Goal: Task Accomplishment & Management: Manage account settings

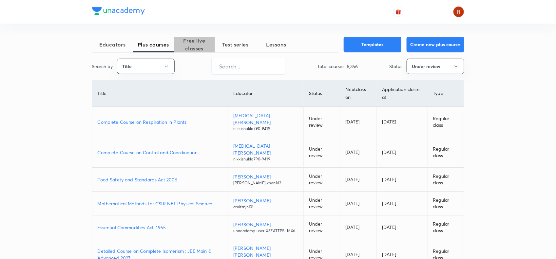
click at [200, 42] on span "Free live classes" at bounding box center [194, 45] width 41 height 16
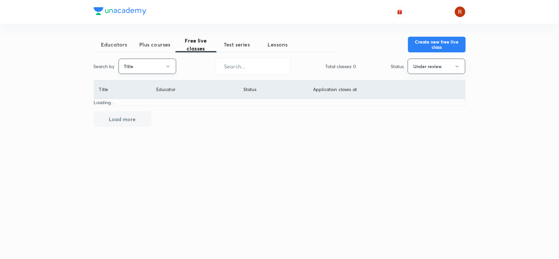
click at [158, 67] on button "Title" at bounding box center [148, 66] width 58 height 15
click at [145, 99] on span "Username" at bounding box center [147, 98] width 49 height 7
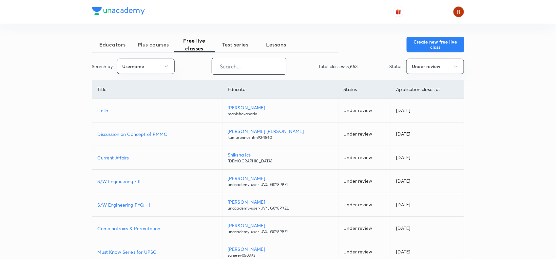
click at [249, 68] on input "text" at bounding box center [249, 66] width 74 height 17
paste input "kpcivil"
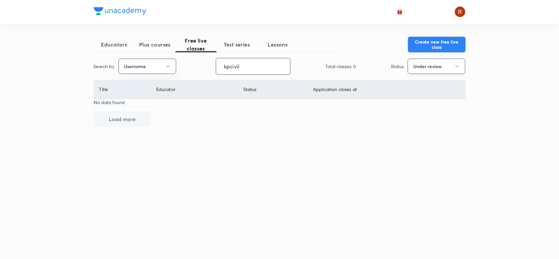
type input "kpcivil"
click at [425, 64] on button "Under review" at bounding box center [437, 66] width 58 height 15
click at [420, 121] on span "Live" at bounding box center [436, 122] width 49 height 7
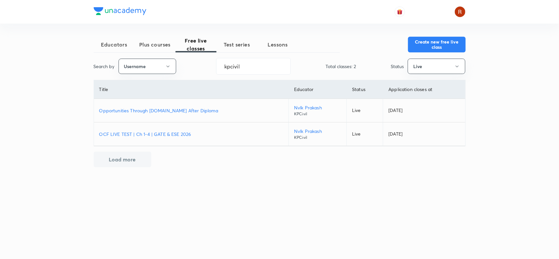
click at [170, 131] on p "OCF LIVE TEST | Ch 1-4 | GATE & ESE 2026" at bounding box center [191, 134] width 184 height 7
click at [227, 64] on input "kpcivil" at bounding box center [254, 66] width 74 height 17
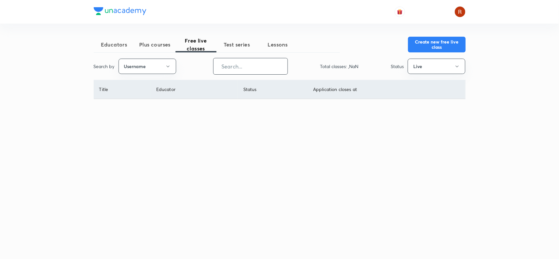
paste input "ankitdoylasir"
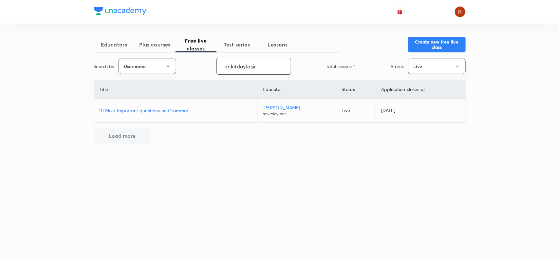
type input "ankitdoylasir"
click at [175, 110] on p "10 Most Important questions on Grammar" at bounding box center [175, 110] width 153 height 7
click at [262, 66] on input "ankitdoylasir" at bounding box center [254, 66] width 74 height 17
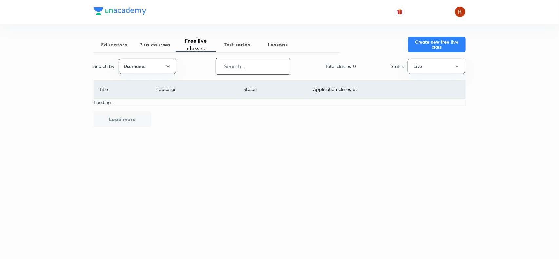
paste input "unacademy-user-YHXX3U2KIIEM"
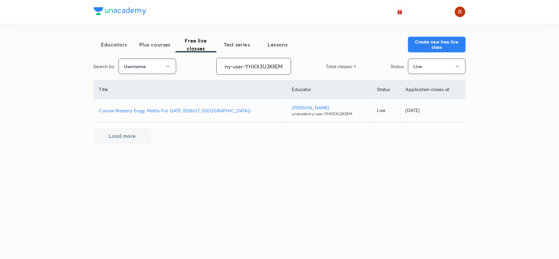
type input "unacademy-user-YHXX3U2KIIEM"
click at [200, 112] on p "Course Mastery Engg. Maths For GATE 2026(IIT, Guwahati)" at bounding box center [190, 110] width 182 height 7
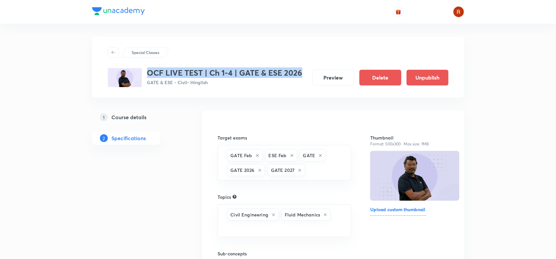
click at [294, 68] on div "OCF LIVE TEST | Ch 1-4 | GATE & ESE 2026 GATE & ESE - Civil • Hinglish" at bounding box center [205, 77] width 195 height 19
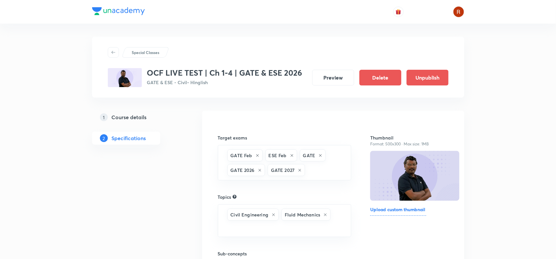
click at [149, 82] on p "GATE & ESE - Civil • Hinglish" at bounding box center [224, 82] width 155 height 7
drag, startPoint x: 149, startPoint y: 82, endPoint x: 208, endPoint y: 80, distance: 59.0
click at [208, 80] on p "GATE & ESE - Civil • Hinglish" at bounding box center [224, 82] width 155 height 7
copy div "GATE & ESE - Civil • Hinglish Preview Delete Unpublish"
click at [144, 113] on h5 "Course details" at bounding box center [129, 117] width 35 height 8
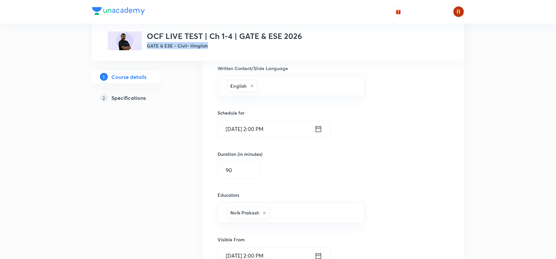
scroll to position [375, 0]
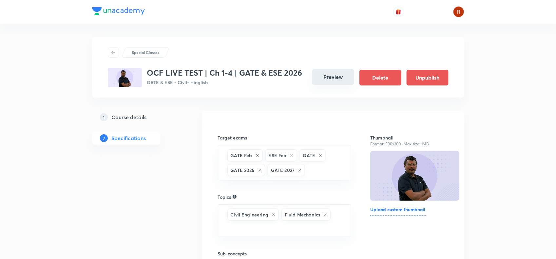
click at [333, 71] on button "Preview" at bounding box center [333, 77] width 42 height 16
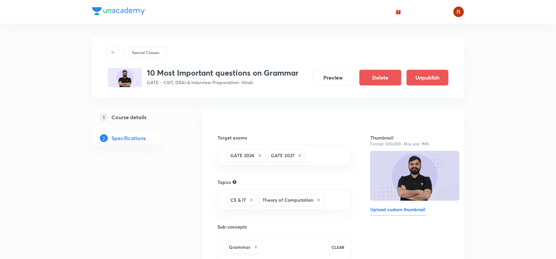
click at [149, 74] on h3 "10 Most Important questions on Grammar" at bounding box center [223, 73] width 152 height 10
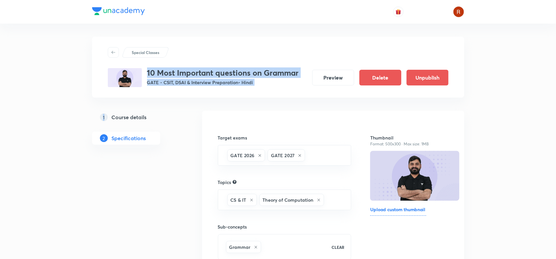
drag, startPoint x: 149, startPoint y: 74, endPoint x: 304, endPoint y: 70, distance: 154.4
click at [304, 70] on div "10 Most Important questions on Grammar GATE - CSIT, DSAI & Interview Preparatio…" at bounding box center [278, 77] width 341 height 19
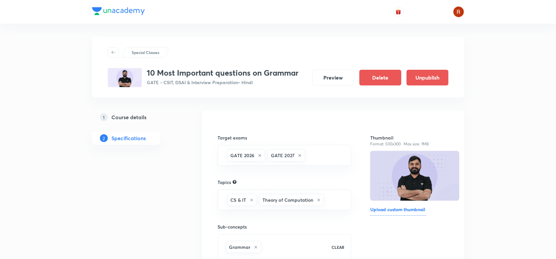
click at [149, 68] on h3 "10 Most Important questions on Grammar" at bounding box center [223, 73] width 152 height 10
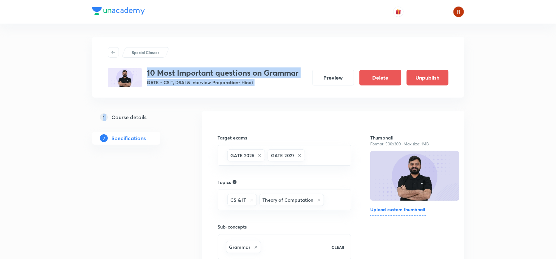
drag, startPoint x: 149, startPoint y: 68, endPoint x: 318, endPoint y: 66, distance: 168.8
click at [318, 66] on div "Special Classes 10 Most Important questions on Grammar GATE - CSIT, DSAI & Inte…" at bounding box center [278, 67] width 341 height 40
click at [270, 69] on h3 "10 Most Important questions on Grammar" at bounding box center [223, 73] width 152 height 10
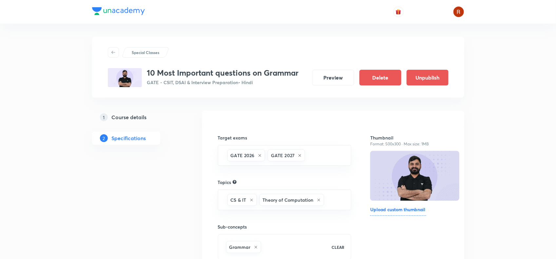
click at [149, 73] on h3 "10 Most Important questions on Grammar" at bounding box center [223, 73] width 152 height 10
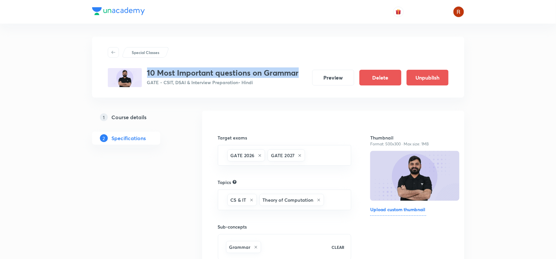
drag, startPoint x: 149, startPoint y: 73, endPoint x: 289, endPoint y: 70, distance: 139.9
click at [289, 70] on h3 "10 Most Important questions on Grammar" at bounding box center [223, 73] width 152 height 10
copy h3 "10 Most Important questions on Grammar"
click at [162, 111] on link "1 Course details" at bounding box center [136, 117] width 89 height 13
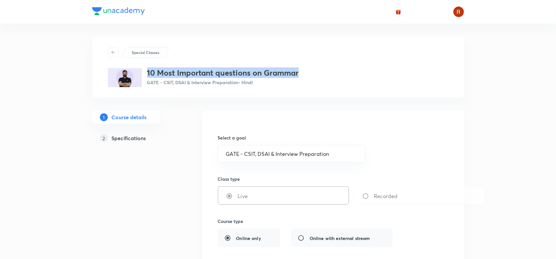
click at [151, 72] on h3 "10 Most Important questions on Grammar" at bounding box center [223, 73] width 152 height 10
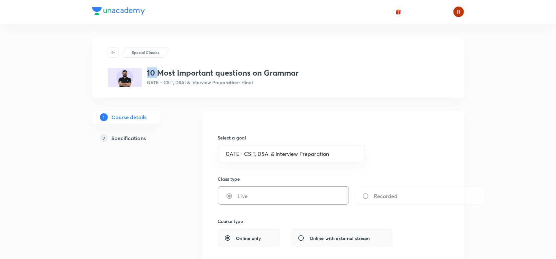
click at [151, 72] on h3 "10 Most Important questions on Grammar" at bounding box center [223, 73] width 152 height 10
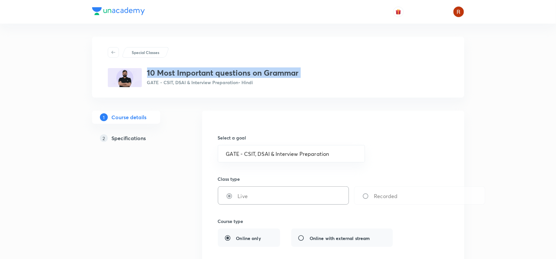
click at [151, 72] on h3 "10 Most Important questions on Grammar" at bounding box center [223, 73] width 152 height 10
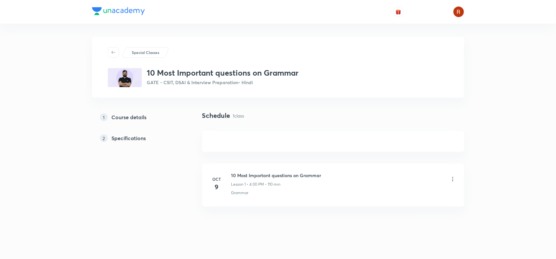
click at [124, 118] on h5 "Course details" at bounding box center [129, 117] width 35 height 8
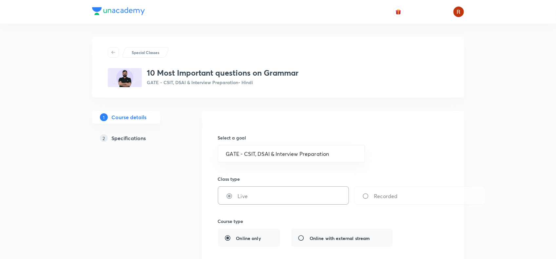
click at [134, 140] on h5 "Specifications" at bounding box center [129, 138] width 34 height 8
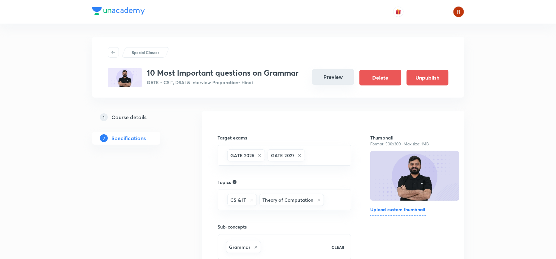
click at [330, 74] on button "Preview" at bounding box center [333, 77] width 42 height 16
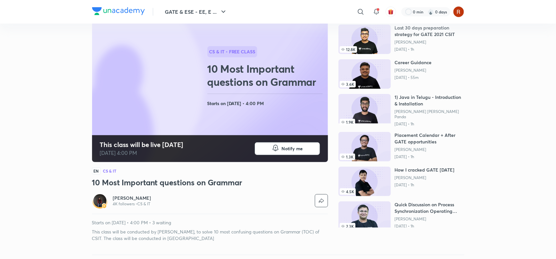
scroll to position [40, 0]
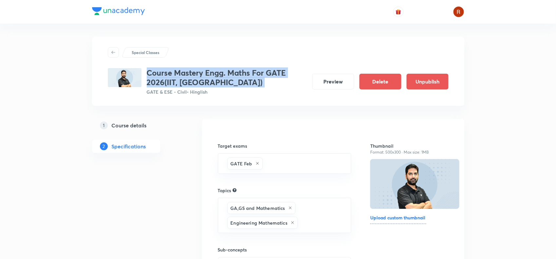
click at [218, 82] on h3 "Course Mastery Engg. Maths For GATE 2026(IIT, [GEOGRAPHIC_DATA])" at bounding box center [227, 77] width 160 height 19
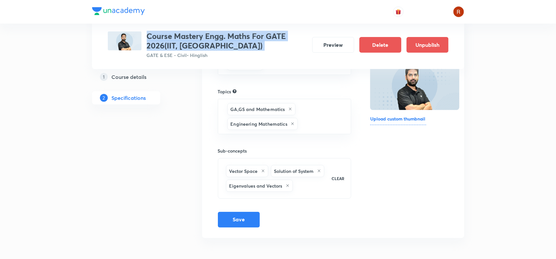
click at [138, 75] on h5 "Course details" at bounding box center [129, 77] width 35 height 8
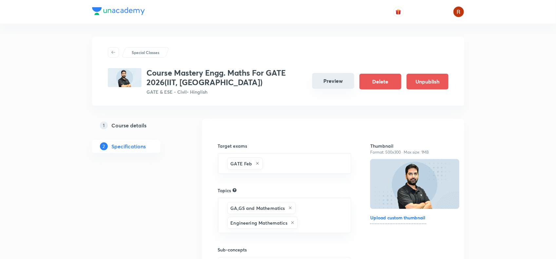
click at [336, 81] on button "Preview" at bounding box center [333, 81] width 42 height 16
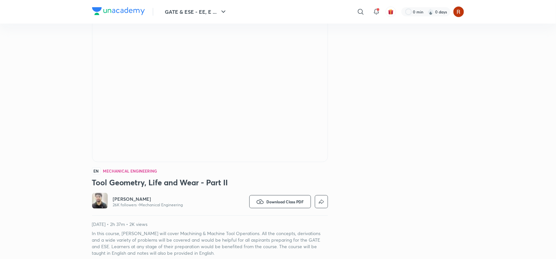
scroll to position [11, 0]
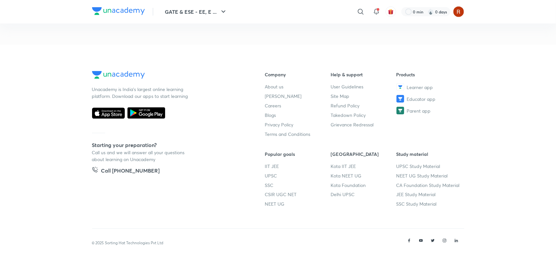
scroll to position [368, 0]
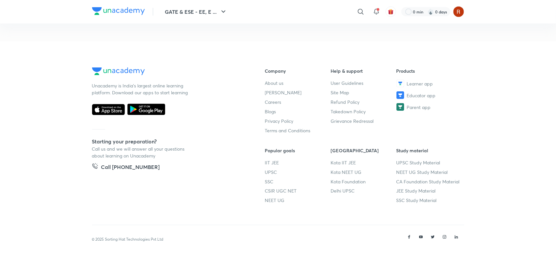
scroll to position [371, 0]
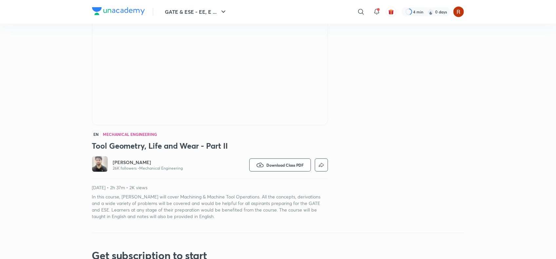
scroll to position [77, 0]
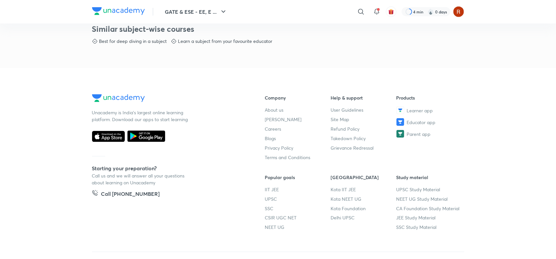
scroll to position [344, 0]
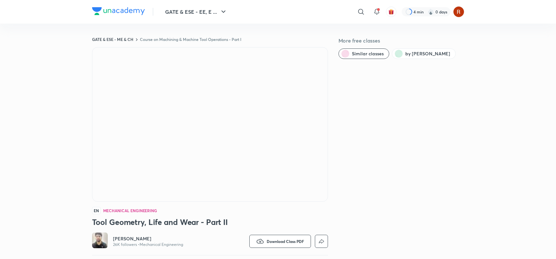
scroll to position [344, 0]
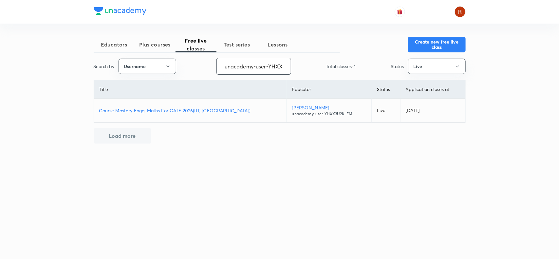
click at [250, 63] on input "unacademy-user-YHXX3U2KIIEM" at bounding box center [254, 66] width 74 height 17
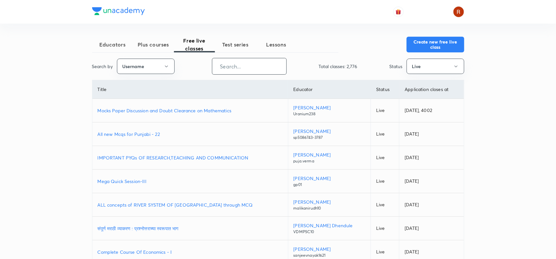
paste input "amanrajese"
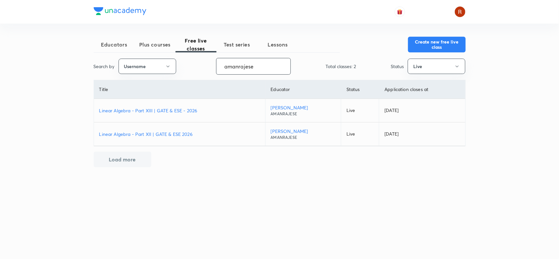
type input "amanrajese"
click at [159, 110] on p "Linear Algebra - Part XIII | GATE & ESE - 2026" at bounding box center [179, 110] width 161 height 7
click at [261, 66] on input "amanrajese" at bounding box center [254, 66] width 74 height 17
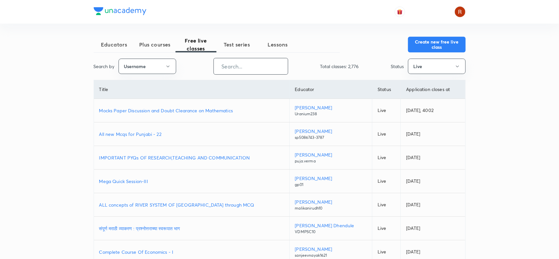
paste input "DevendraPoonia"
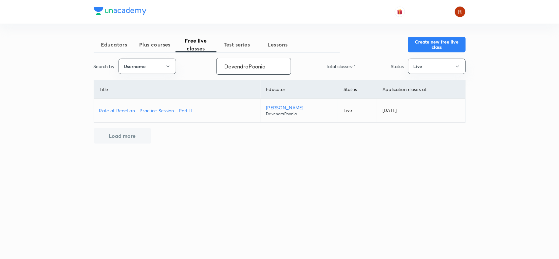
type input "DevendraPoonia"
click at [171, 110] on p "Rate of Reaction - Practice Session - Part II" at bounding box center [177, 110] width 156 height 7
click at [237, 66] on input "DevendraPoonia" at bounding box center [254, 66] width 74 height 17
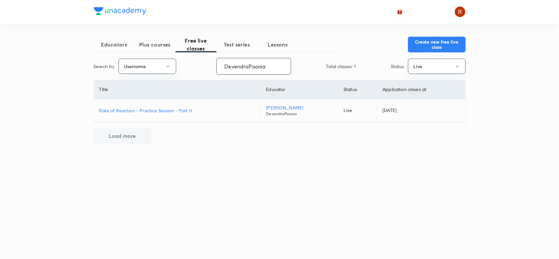
click at [237, 66] on input "DevendraPoonia" at bounding box center [254, 66] width 74 height 17
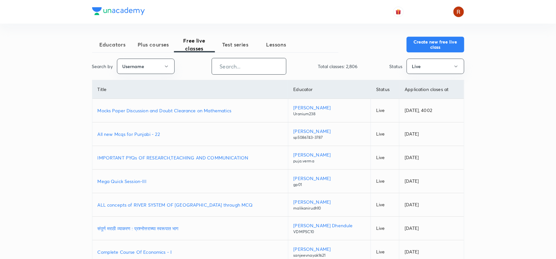
click at [238, 64] on input "text" at bounding box center [249, 66] width 74 height 17
paste input "amanrajese"
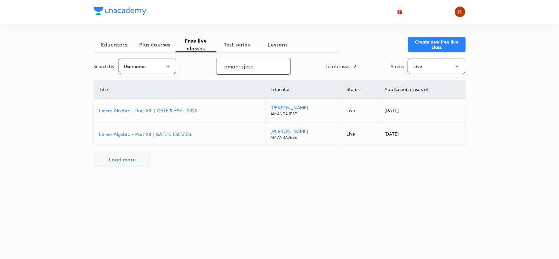
type input "amanrajese"
click at [161, 110] on p "Linear Algebra - Part XIII | GATE & ESE - 2026" at bounding box center [179, 110] width 161 height 7
click at [228, 66] on input "amanrajese" at bounding box center [254, 66] width 74 height 17
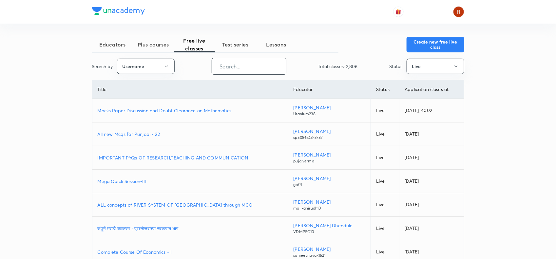
paste input "ankitdoylasir"
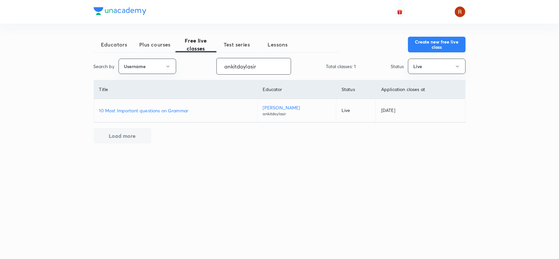
type input "ankitdoylasir"
click at [156, 109] on p "10 Most Important questions on Grammar" at bounding box center [175, 110] width 153 height 7
click at [248, 67] on input "ankitdoylasir" at bounding box center [254, 66] width 74 height 17
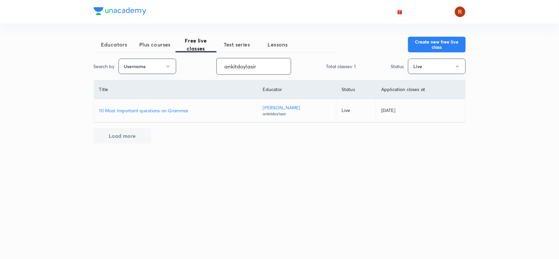
click at [248, 67] on input "ankitdoylasir" at bounding box center [254, 66] width 74 height 17
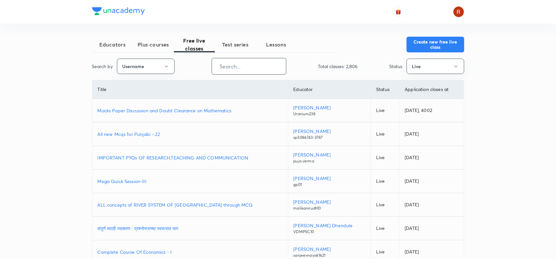
type input "v"
paste input "hellosonu01"
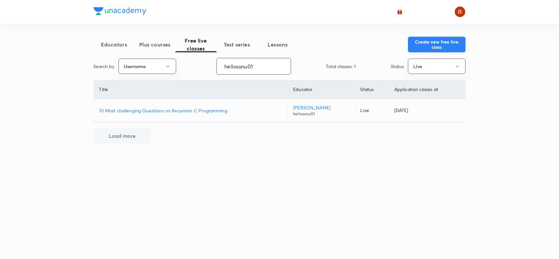
type input "hellosonu01"
click at [206, 107] on td "10 Most challenging Questions on Recursion C Programming" at bounding box center [191, 111] width 194 height 24
click at [206, 110] on p "10 Most challenging Questions on Recursion C Programming" at bounding box center [190, 110] width 183 height 7
click at [235, 68] on input "hellosonu01" at bounding box center [254, 66] width 74 height 17
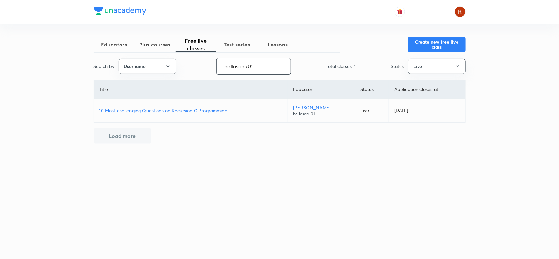
click at [235, 68] on input "hellosonu01" at bounding box center [254, 66] width 74 height 17
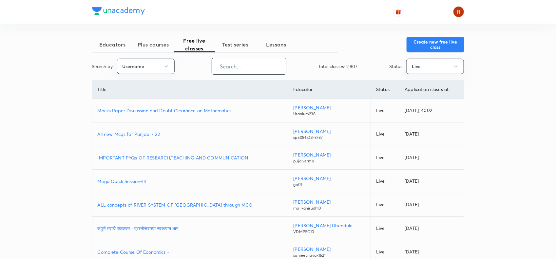
paste input "ankitdoylasir"
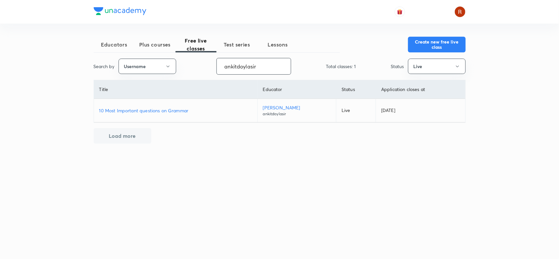
type input "ankitdoylasir"
click at [169, 108] on p "10 Most Important questions on Grammar" at bounding box center [175, 110] width 153 height 7
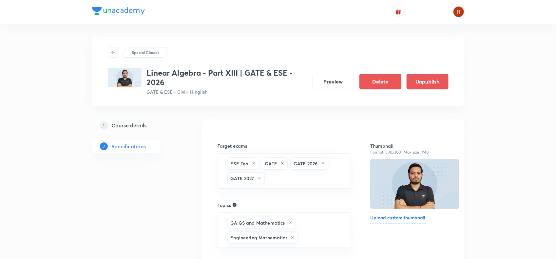
drag, startPoint x: 0, startPoint y: 0, endPoint x: 139, endPoint y: 127, distance: 188.3
click at [139, 127] on h5 "Course details" at bounding box center [129, 126] width 35 height 8
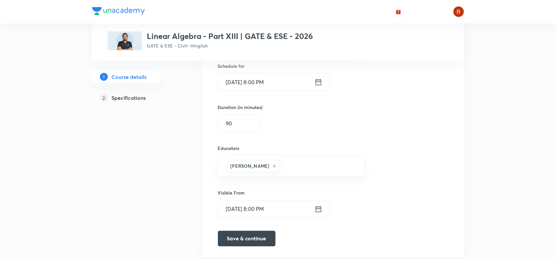
scroll to position [214, 0]
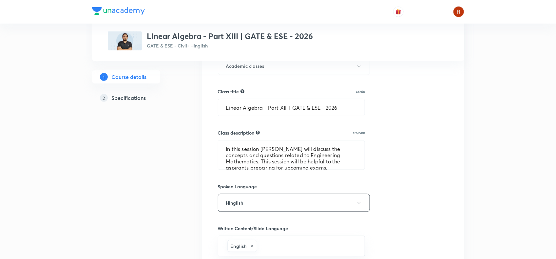
click at [151, 34] on h3 "Linear Algebra - Part XIII | GATE & ESE - 2026" at bounding box center [230, 36] width 166 height 10
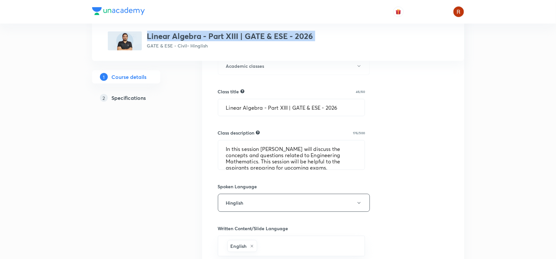
drag, startPoint x: 151, startPoint y: 34, endPoint x: 316, endPoint y: 29, distance: 164.9
click at [316, 29] on div "Special Classes Linear Algebra - Part XIII | GATE & ESE - 2026 GATE & ESE - Civ…" at bounding box center [278, 30] width 341 height 40
copy h3 "Linear Algebra - Part XIII | GATE & ESE - 2026"
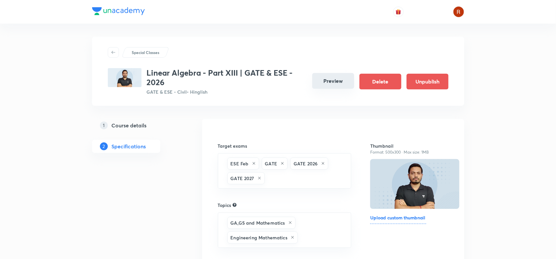
click at [327, 84] on button "Preview" at bounding box center [333, 81] width 42 height 16
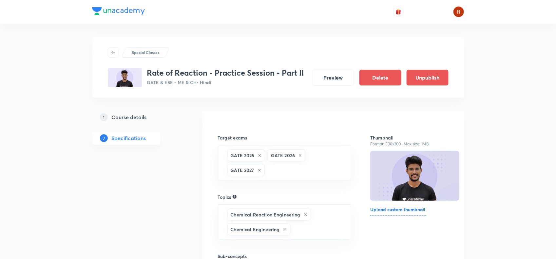
click at [149, 72] on h3 "Rate of Reaction - Practice Session - Part II" at bounding box center [225, 73] width 157 height 10
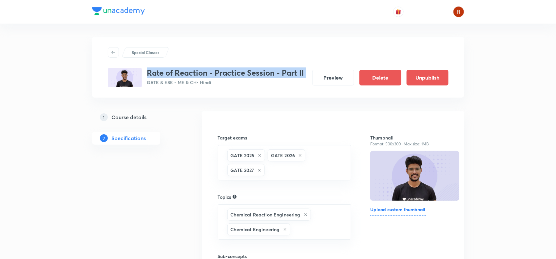
drag, startPoint x: 149, startPoint y: 72, endPoint x: 304, endPoint y: 72, distance: 154.7
click at [304, 72] on h3 "Rate of Reaction - Practice Session - Part II" at bounding box center [225, 73] width 157 height 10
copy h3 "Rate of Reaction - Practice Session - Part II"
click at [132, 117] on h5 "Course details" at bounding box center [129, 117] width 35 height 8
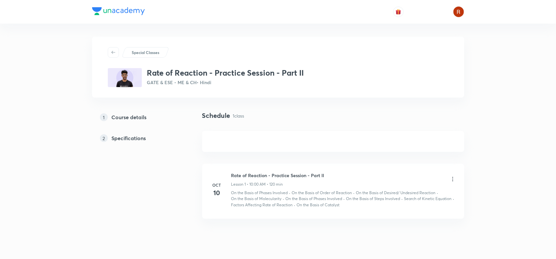
click at [127, 118] on h5 "Course details" at bounding box center [129, 117] width 35 height 8
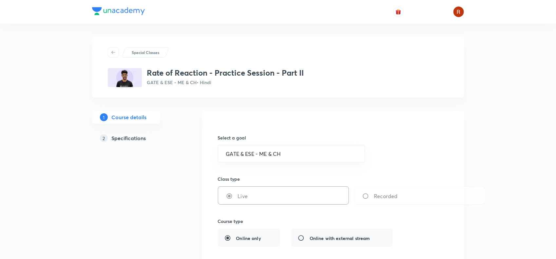
click at [129, 138] on h5 "Specifications" at bounding box center [129, 138] width 34 height 8
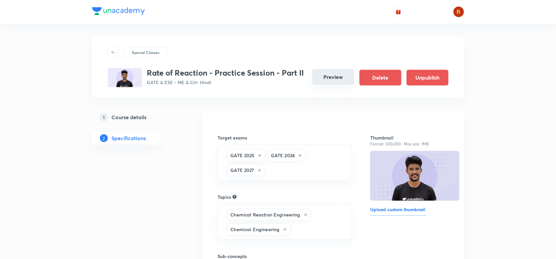
click at [328, 76] on button "Preview" at bounding box center [333, 77] width 42 height 16
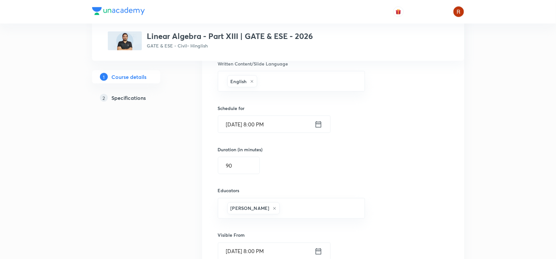
scroll to position [378, 0]
click at [238, 125] on input "Oct 8, 2025, 8:00 PM" at bounding box center [266, 124] width 96 height 17
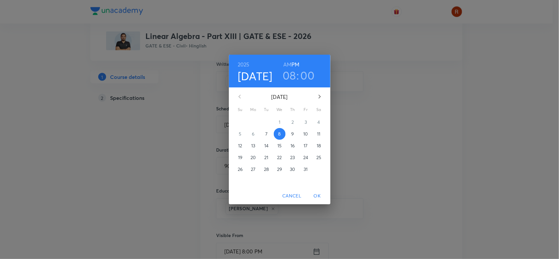
click at [293, 132] on p "9" at bounding box center [292, 134] width 3 height 7
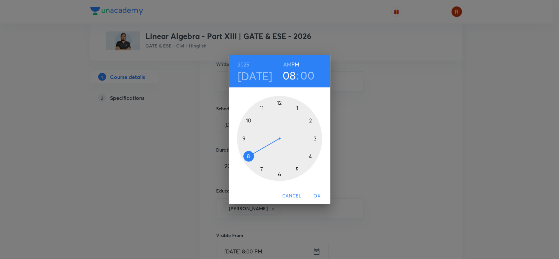
click at [319, 200] on span "OK" at bounding box center [318, 196] width 16 height 8
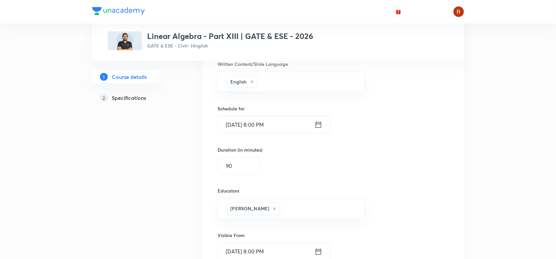
scroll to position [442, 0]
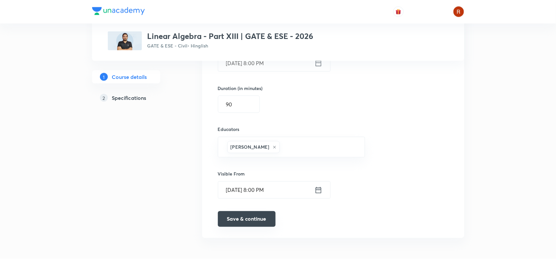
click at [249, 225] on button "Save & continue" at bounding box center [247, 219] width 58 height 16
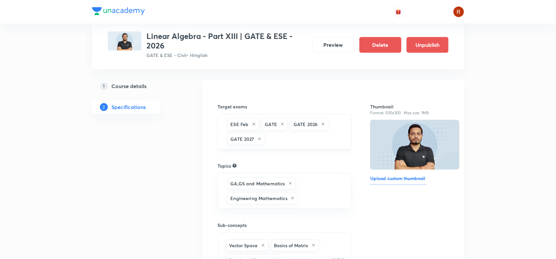
scroll to position [38, 0]
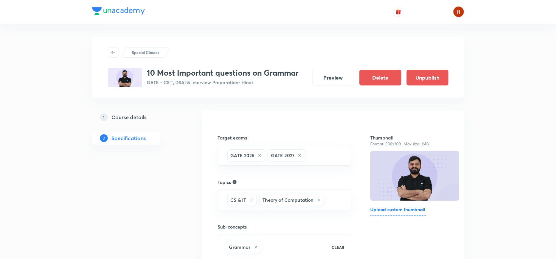
click at [143, 116] on h5 "Course details" at bounding box center [129, 117] width 35 height 8
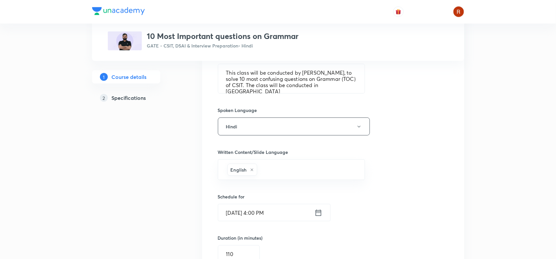
scroll to position [334, 0]
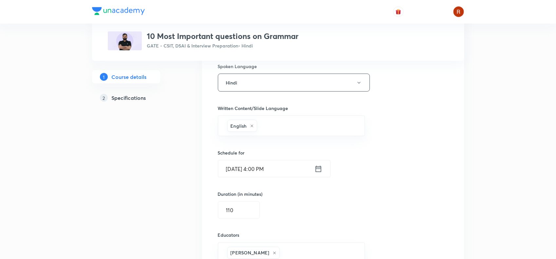
click at [237, 174] on input "[DATE] 4:00 PM" at bounding box center [266, 169] width 96 height 17
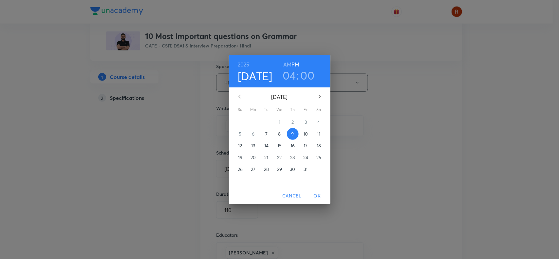
click at [305, 133] on p "10" at bounding box center [305, 134] width 5 height 7
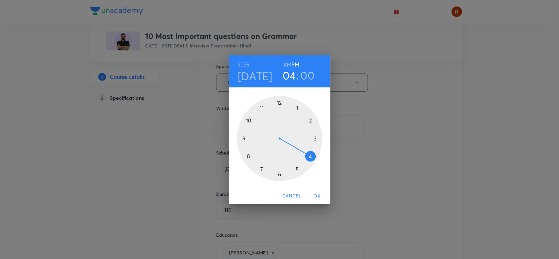
click at [319, 196] on span "OK" at bounding box center [318, 196] width 16 height 8
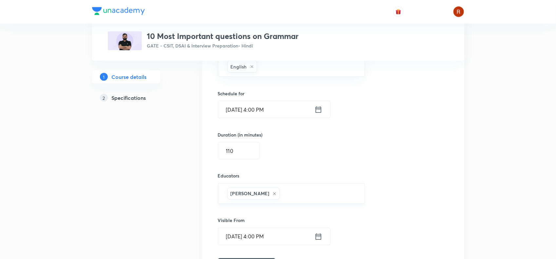
scroll to position [442, 0]
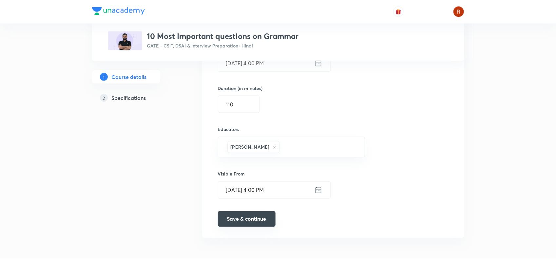
click at [241, 222] on button "Save & continue" at bounding box center [247, 219] width 58 height 16
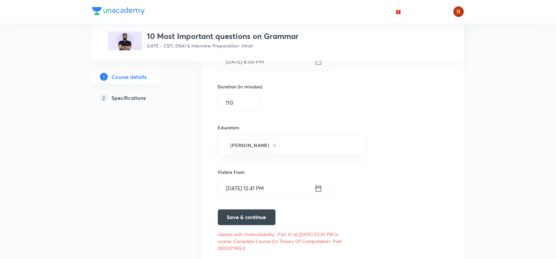
click at [241, 222] on button "Save & continue" at bounding box center [247, 218] width 58 height 16
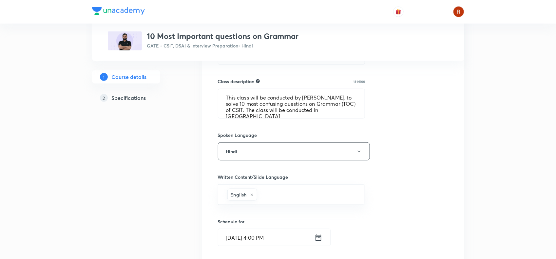
scroll to position [253, 0]
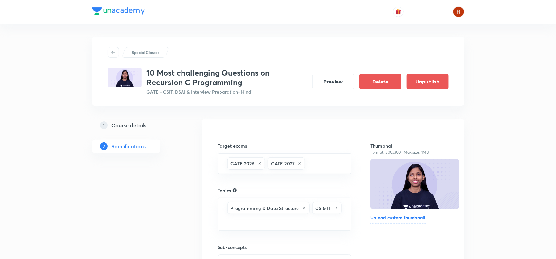
click at [130, 125] on h5 "Course details" at bounding box center [129, 126] width 35 height 8
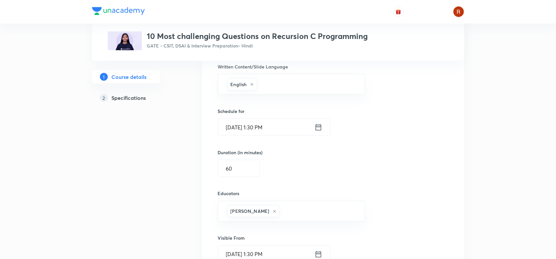
scroll to position [376, 0]
click at [241, 129] on input "[DATE] 1:30 PM" at bounding box center [266, 127] width 96 height 17
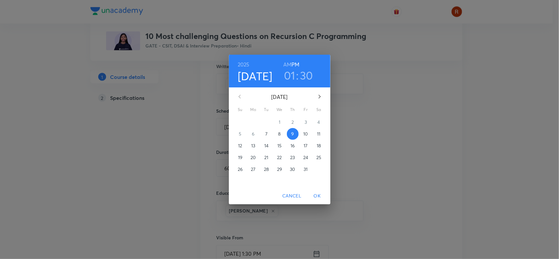
click at [308, 131] on p "10" at bounding box center [305, 134] width 5 height 7
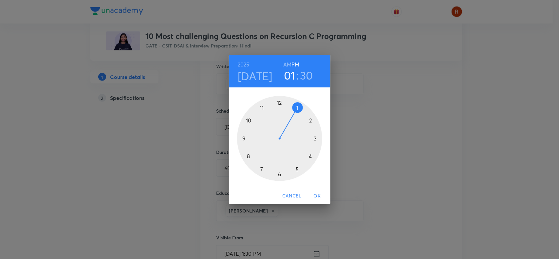
click at [319, 190] on button "OK" at bounding box center [317, 196] width 21 height 12
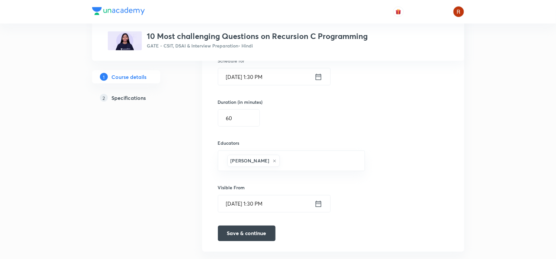
scroll to position [430, 0]
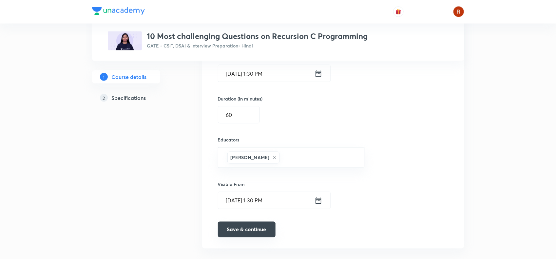
click at [254, 230] on button "Save & continue" at bounding box center [247, 230] width 58 height 16
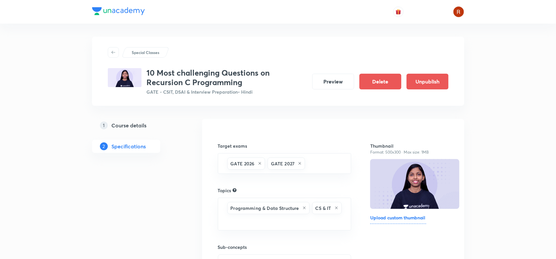
click at [254, 230] on div "Programming & Data Structure CS & IT ​" at bounding box center [285, 214] width 134 height 33
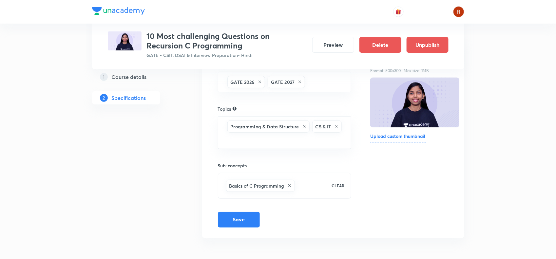
click at [139, 71] on link "1 Course details" at bounding box center [136, 76] width 89 height 13
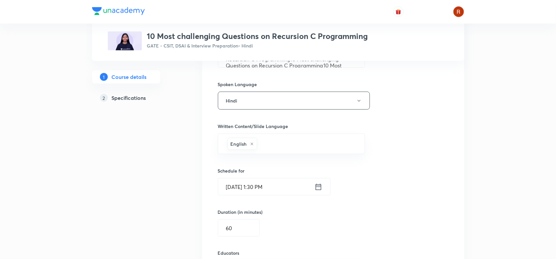
scroll to position [317, 0]
click at [235, 187] on input "Oct 10, 2025, 1:30 PM" at bounding box center [266, 186] width 96 height 17
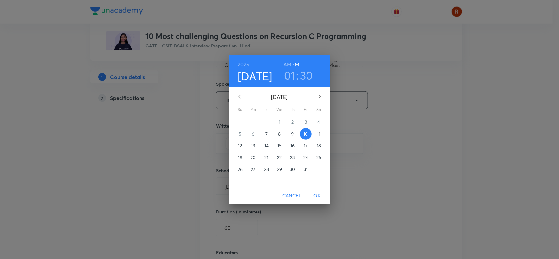
click at [282, 133] on span "8" at bounding box center [280, 134] width 12 height 7
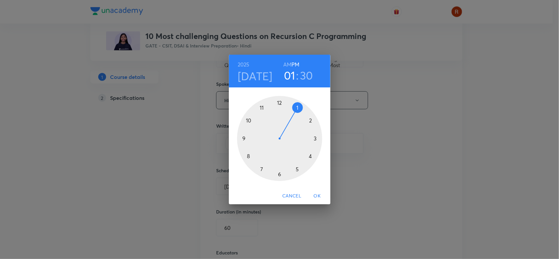
click at [296, 191] on button "Cancel" at bounding box center [292, 196] width 24 height 12
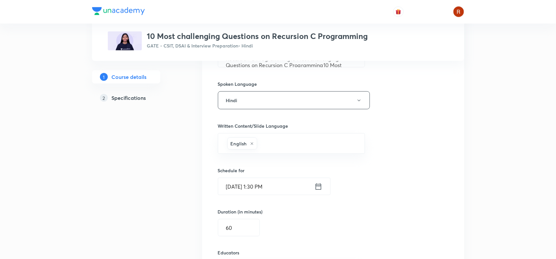
click at [251, 185] on input "Oct 10, 2025, 1:30 PM" at bounding box center [266, 186] width 96 height 17
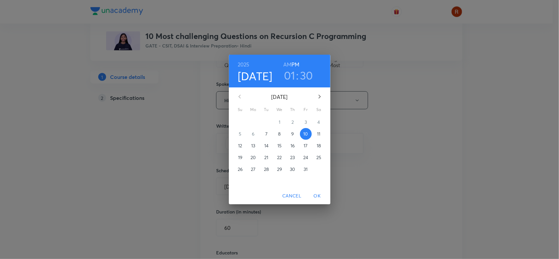
click at [278, 131] on span "8" at bounding box center [280, 134] width 12 height 7
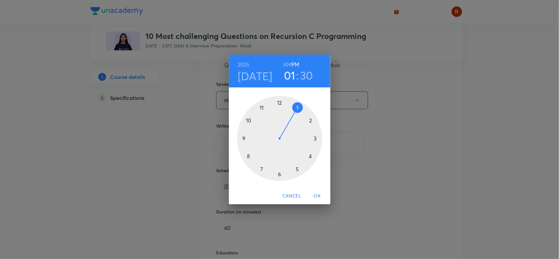
click at [399, 138] on div "2025 Oct 8 01 : 30 AM PM 1 2 3 4 5 6 7 8 9 10 11 12 Cancel OK" at bounding box center [279, 129] width 559 height 259
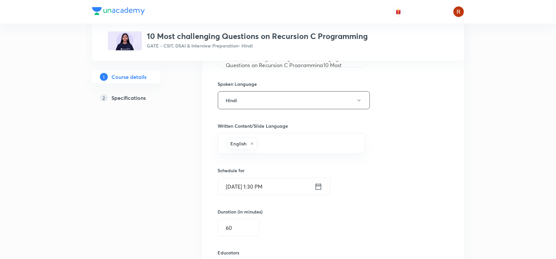
click at [238, 184] on input "Oct 10, 2025, 1:30 PM" at bounding box center [266, 186] width 96 height 17
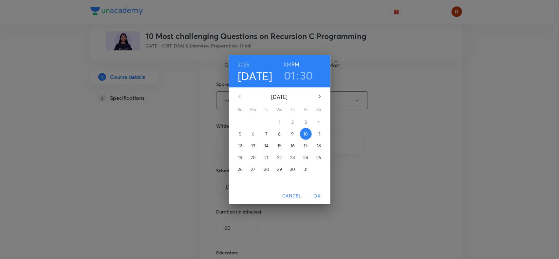
click at [384, 82] on div "2025 Oct 10 01 : 30 AM PM October 2025 Su Mo Tu We Th Fr Sa 28 29 30 1 2 3 4 5 …" at bounding box center [279, 129] width 559 height 259
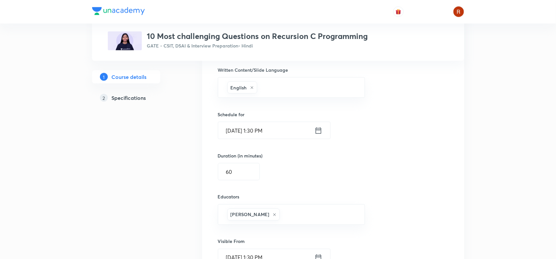
scroll to position [373, 0]
click at [243, 130] on input "Oct 10, 2025, 1:30 PM" at bounding box center [266, 130] width 96 height 17
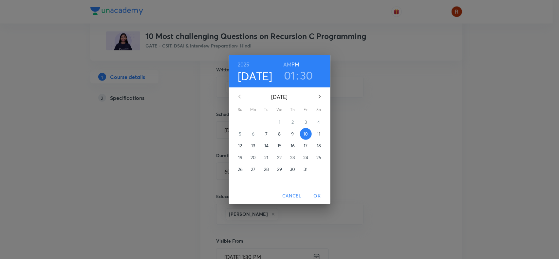
click at [289, 133] on span "9" at bounding box center [293, 134] width 12 height 7
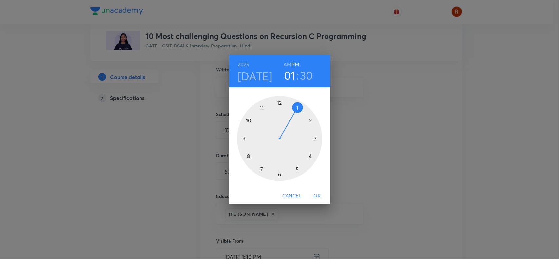
click at [316, 197] on span "OK" at bounding box center [318, 196] width 16 height 8
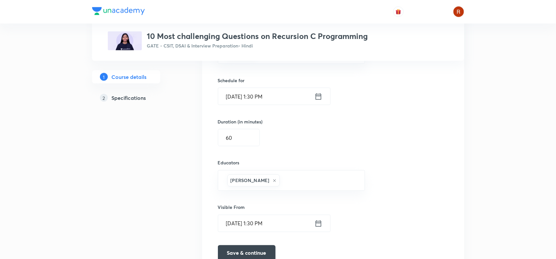
scroll to position [422, 0]
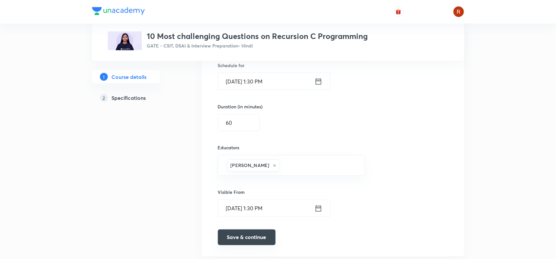
click at [254, 236] on button "Save & continue" at bounding box center [247, 238] width 58 height 16
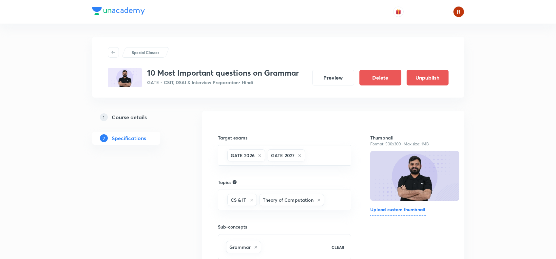
click at [133, 115] on h5 "Course details" at bounding box center [129, 117] width 35 height 8
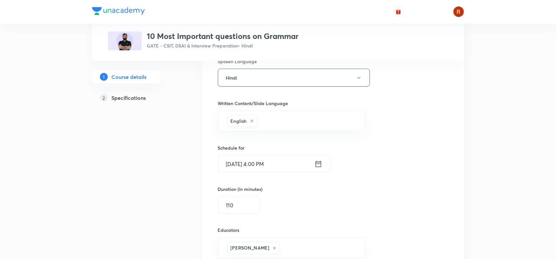
scroll to position [342, 0]
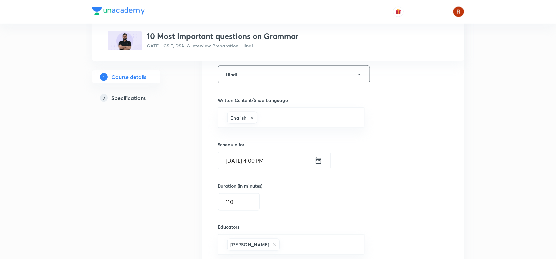
click at [259, 163] on input "[DATE] 4:00 PM" at bounding box center [266, 160] width 96 height 17
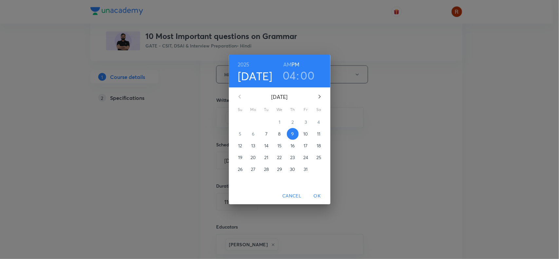
click at [291, 75] on h3 "04" at bounding box center [289, 75] width 13 height 14
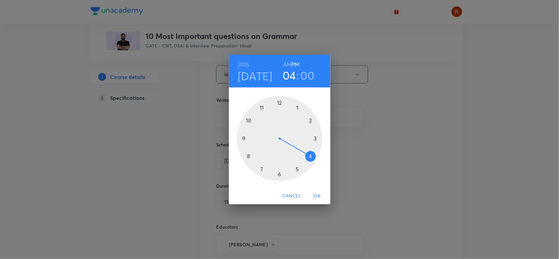
click at [310, 156] on div at bounding box center [279, 138] width 85 height 85
click at [279, 172] on div at bounding box center [279, 138] width 85 height 85
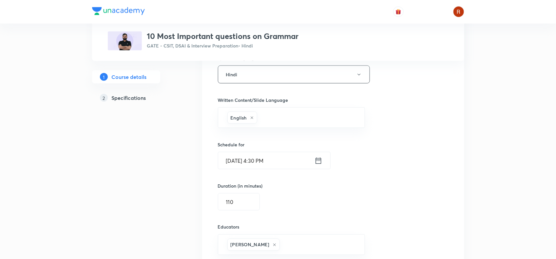
click at [235, 161] on input "[DATE] 4:30 PM" at bounding box center [266, 160] width 96 height 17
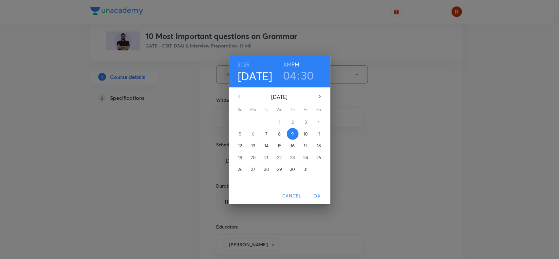
click at [305, 132] on p "10" at bounding box center [305, 134] width 5 height 7
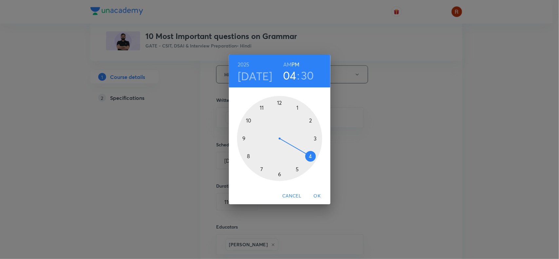
click at [318, 196] on span "OK" at bounding box center [318, 196] width 16 height 8
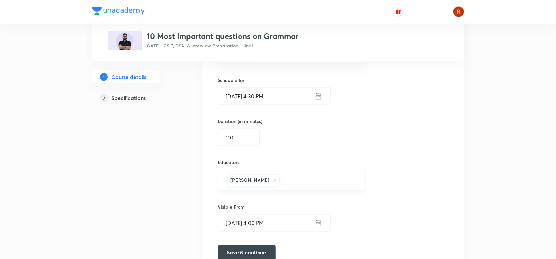
scroll to position [442, 0]
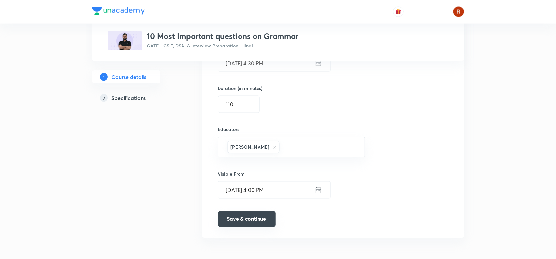
click at [258, 217] on button "Save & continue" at bounding box center [247, 219] width 58 height 16
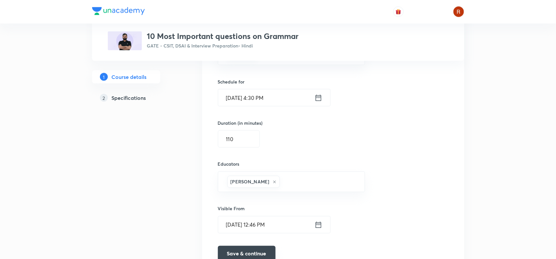
scroll to position [400, 0]
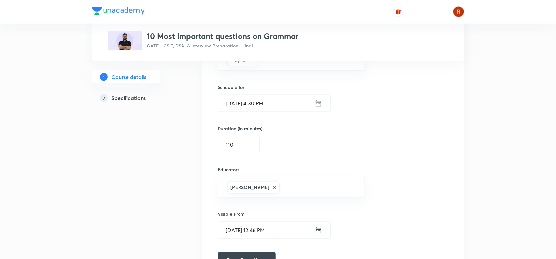
click at [241, 103] on input "[DATE] 4:30 PM" at bounding box center [266, 103] width 96 height 17
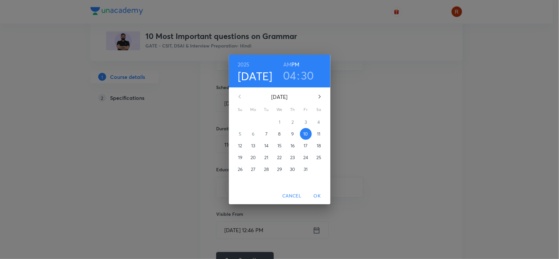
click at [318, 133] on p "11" at bounding box center [318, 134] width 3 height 7
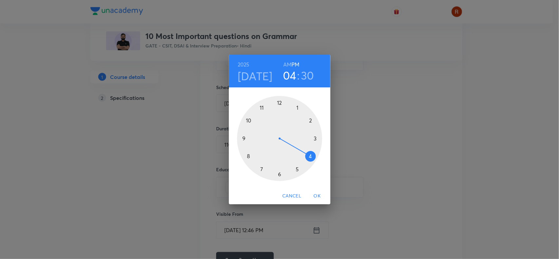
click at [317, 192] on span "OK" at bounding box center [318, 196] width 16 height 8
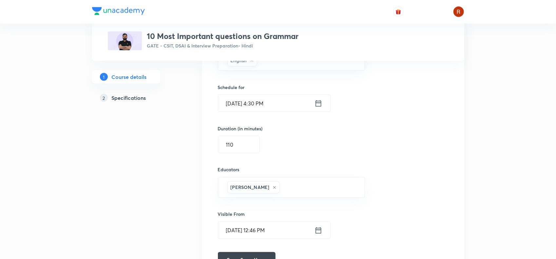
click at [263, 104] on input "[DATE] 4:30 PM" at bounding box center [266, 103] width 96 height 17
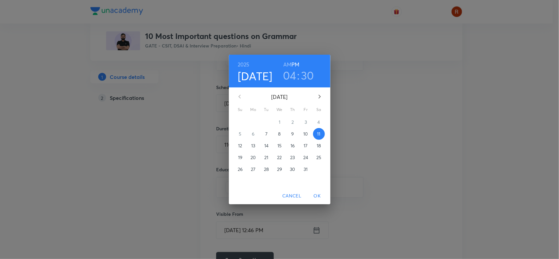
click at [302, 79] on h3 "30" at bounding box center [307, 75] width 13 height 14
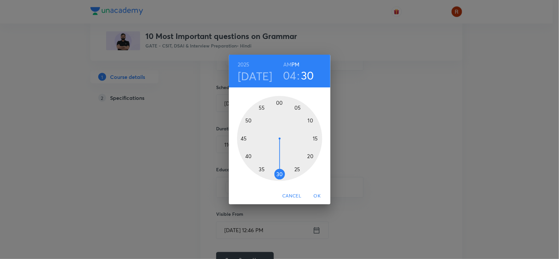
click at [293, 74] on h3 "04" at bounding box center [289, 75] width 13 height 14
click at [310, 156] on div at bounding box center [279, 138] width 85 height 85
click at [279, 102] on div at bounding box center [279, 138] width 85 height 85
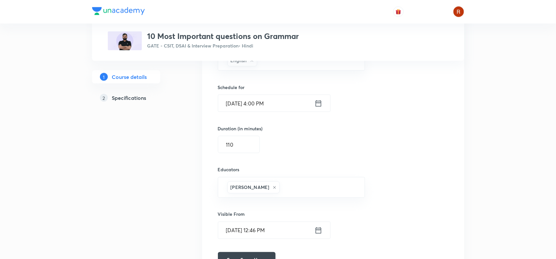
scroll to position [425, 0]
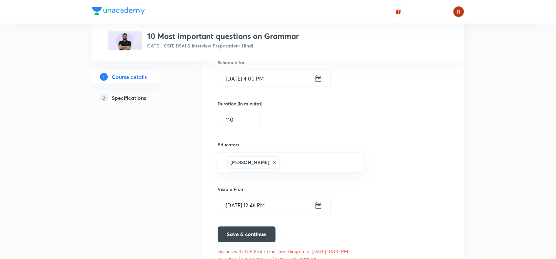
click at [256, 236] on button "Save & continue" at bounding box center [247, 235] width 58 height 16
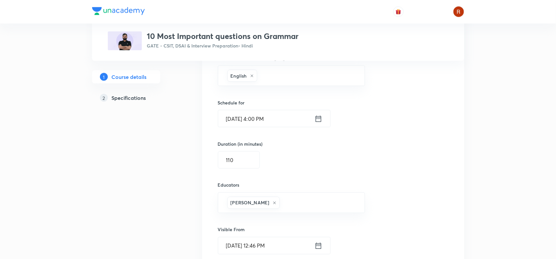
scroll to position [377, 0]
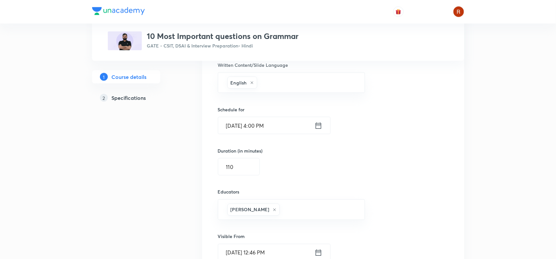
click at [237, 128] on input "[DATE] 4:00 PM" at bounding box center [266, 125] width 96 height 17
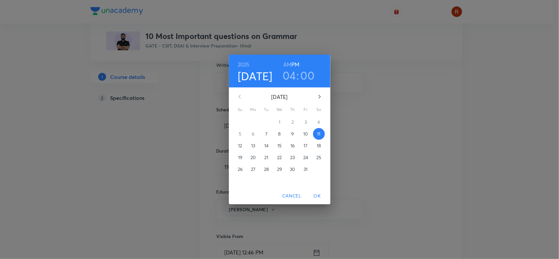
click at [289, 130] on button "9" at bounding box center [293, 134] width 12 height 12
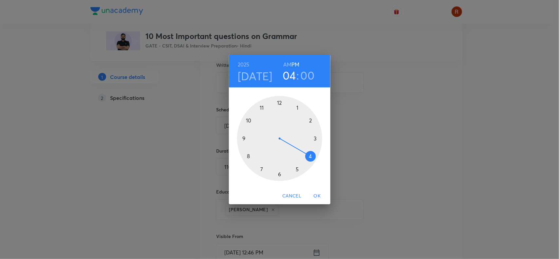
click at [314, 191] on button "OK" at bounding box center [317, 196] width 21 height 12
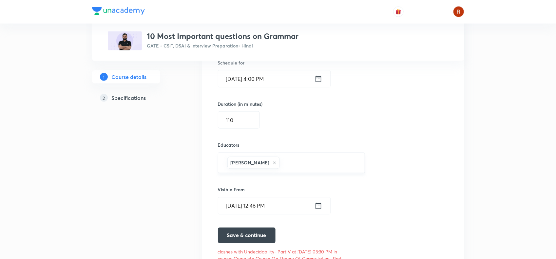
scroll to position [425, 0]
click at [264, 237] on button "Save & continue" at bounding box center [247, 235] width 58 height 16
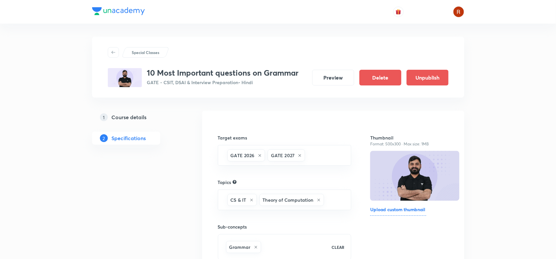
scroll to position [62, 0]
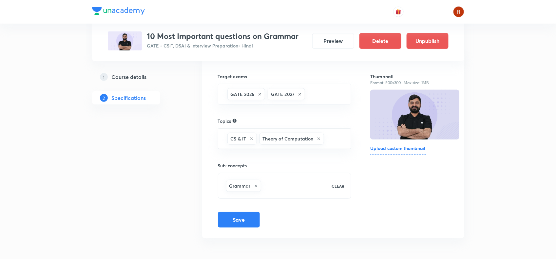
click at [133, 79] on h5 "Course details" at bounding box center [129, 77] width 35 height 8
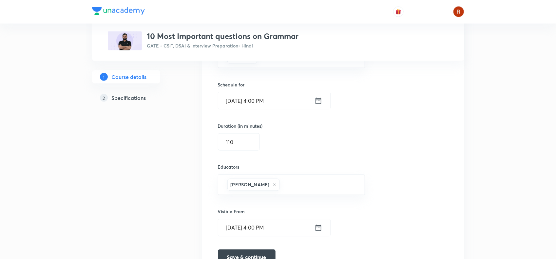
scroll to position [402, 0]
